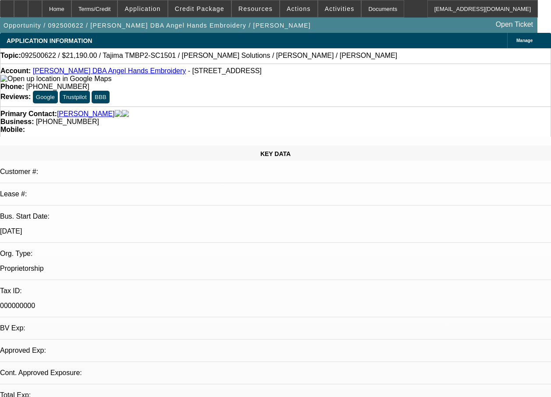
select select "0"
select select "2"
select select "0.1"
select select "4"
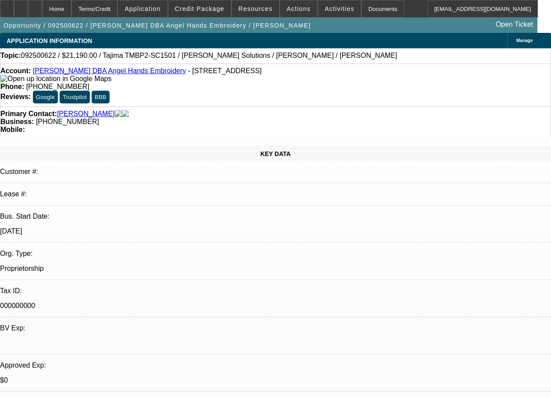
click at [151, 7] on span "Application" at bounding box center [142, 8] width 36 height 7
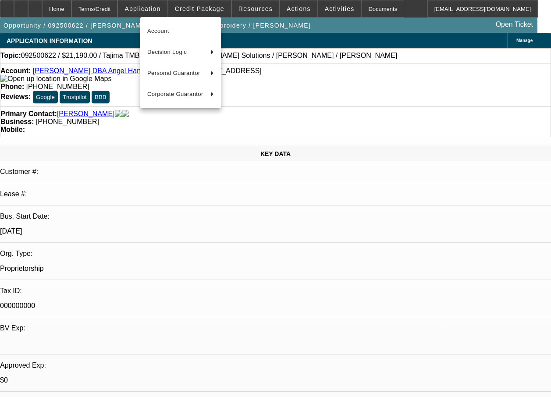
click at [219, 6] on div at bounding box center [275, 198] width 551 height 397
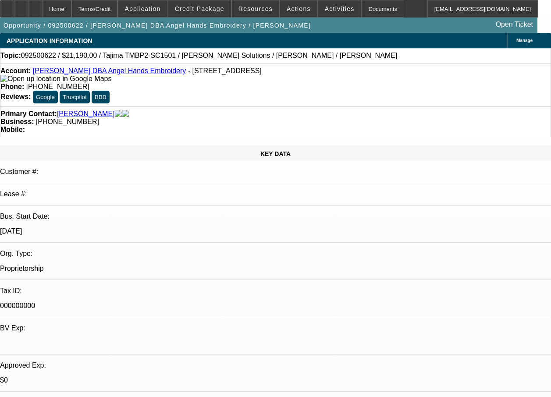
click at [219, 6] on span "Credit Package" at bounding box center [200, 8] width 50 height 7
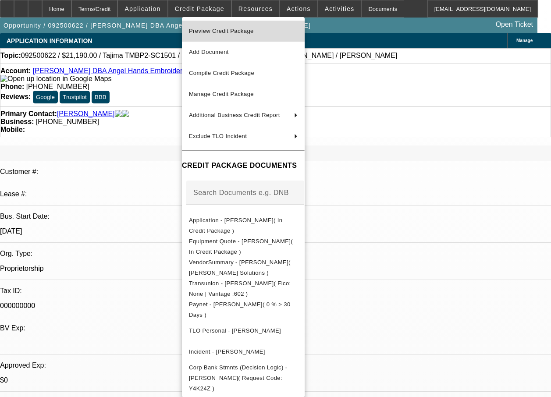
click at [222, 28] on span "Preview Credit Package" at bounding box center [221, 31] width 65 height 7
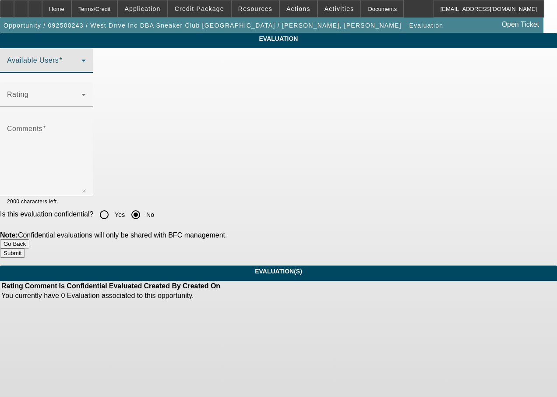
click at [82, 69] on span at bounding box center [44, 64] width 74 height 11
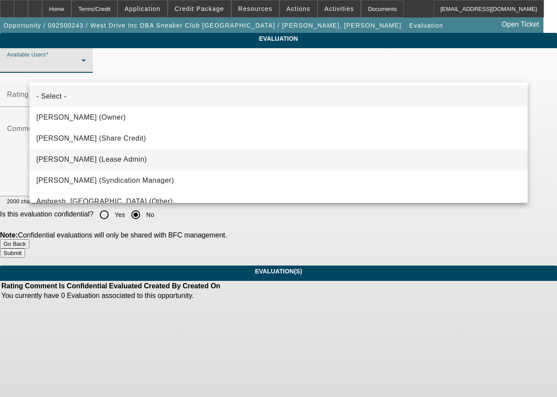
click at [101, 154] on mat-option "Chaves, Jen (Lease Admin)" at bounding box center [278, 159] width 499 height 21
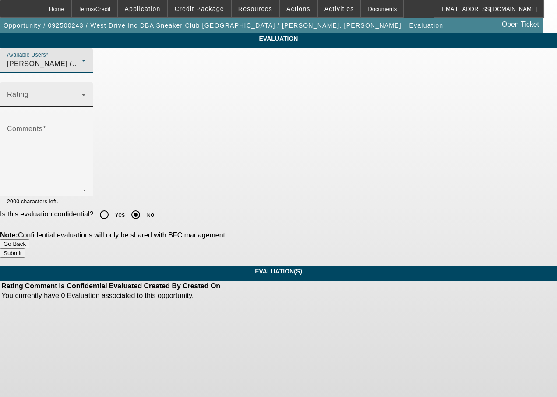
click at [82, 103] on span at bounding box center [44, 98] width 74 height 11
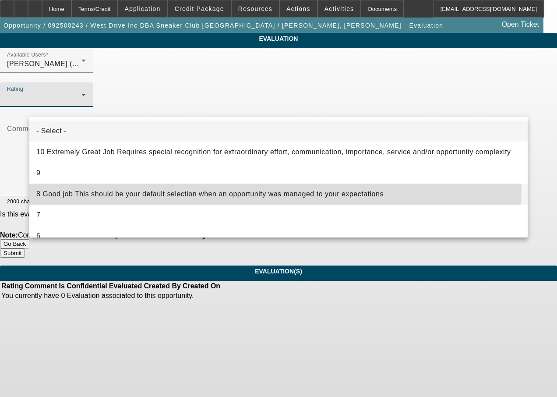
click at [82, 186] on mat-option "8 Good job This should be your default selection when an opportunity was manage…" at bounding box center [278, 194] width 499 height 21
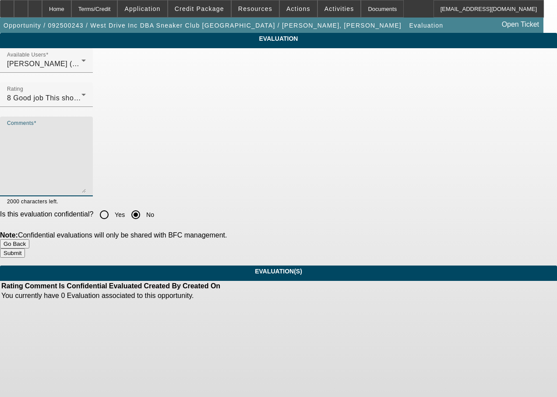
click at [83, 167] on textarea "Comments" at bounding box center [46, 160] width 79 height 66
type textarea "good work"
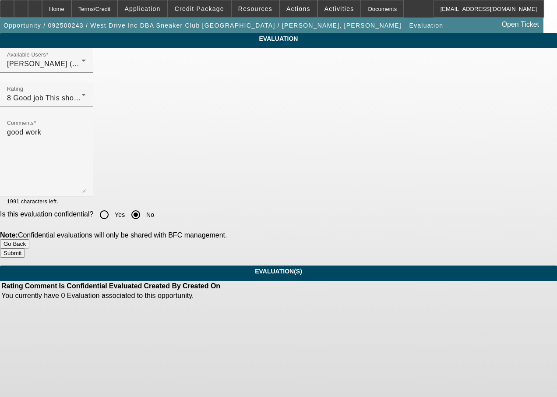
click at [25, 250] on button "Submit" at bounding box center [12, 252] width 25 height 9
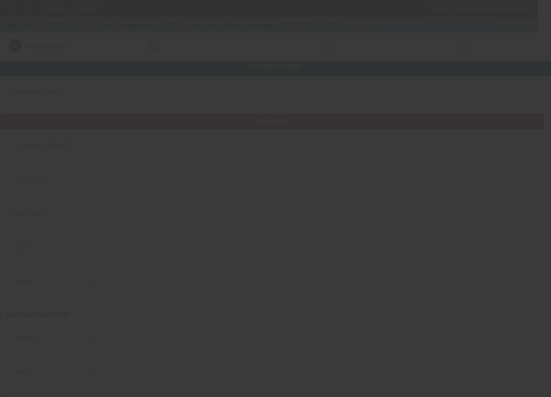
type input "Master Monogramming"
type input "G4470 S Saginaw St"
type input "48529"
type input "Burton"
type input "(810) 742-2901"
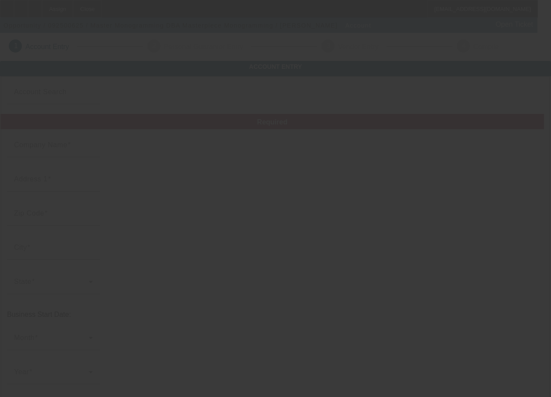
type input "Masterpiece Monogramming"
type input "Suite A"
type input "mstmono3@gmail.com"
type input "99-0594692"
type input "https://MASTERPIECEMONOGRAMMING.COM"
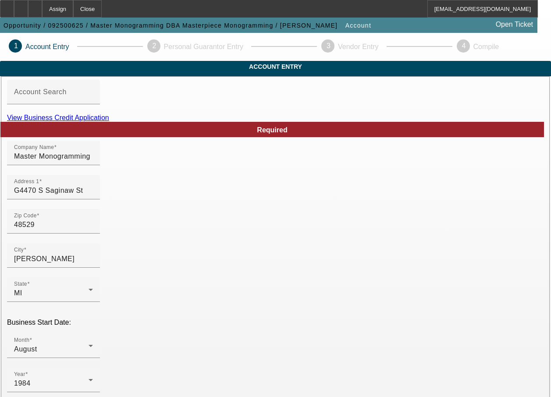
click at [109, 121] on link "View Business Credit Application" at bounding box center [58, 117] width 102 height 7
